Goal: Navigation & Orientation: Understand site structure

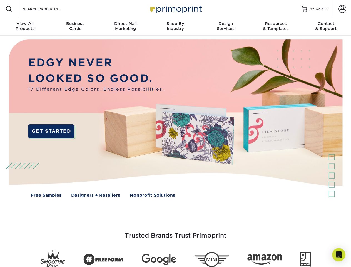
click at [175, 133] on img at bounding box center [176, 123] width 348 height 174
click at [9, 9] on span at bounding box center [9, 9] width 7 height 7
click at [342, 9] on span at bounding box center [343, 9] width 8 height 8
click at [25, 27] on div "View All Products" at bounding box center [25, 26] width 50 height 10
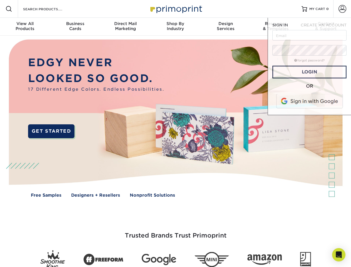
click at [75, 27] on div "Business Cards" at bounding box center [75, 26] width 50 height 10
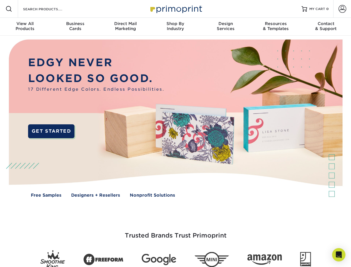
click at [125, 27] on div "Direct Mail Marketing" at bounding box center [125, 26] width 50 height 10
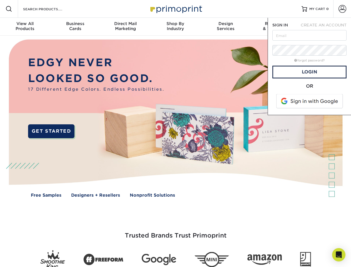
click at [175, 27] on div "Shop By Industry" at bounding box center [175, 26] width 50 height 10
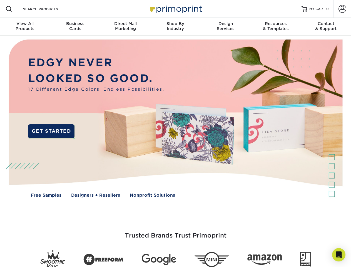
click at [226, 27] on div "Design Services" at bounding box center [226, 26] width 50 height 10
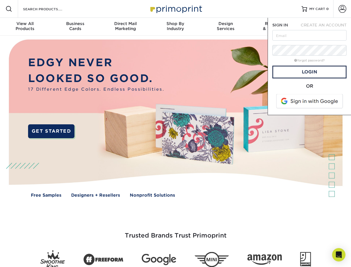
click at [276, 27] on span "SIGN IN" at bounding box center [280, 25] width 16 height 4
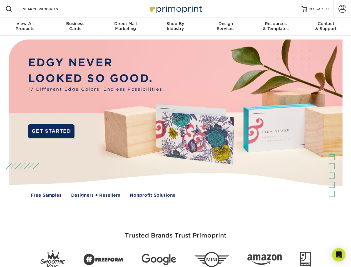
click at [326, 27] on div "Contact & Support" at bounding box center [326, 26] width 50 height 10
